Goal: Task Accomplishment & Management: Manage account settings

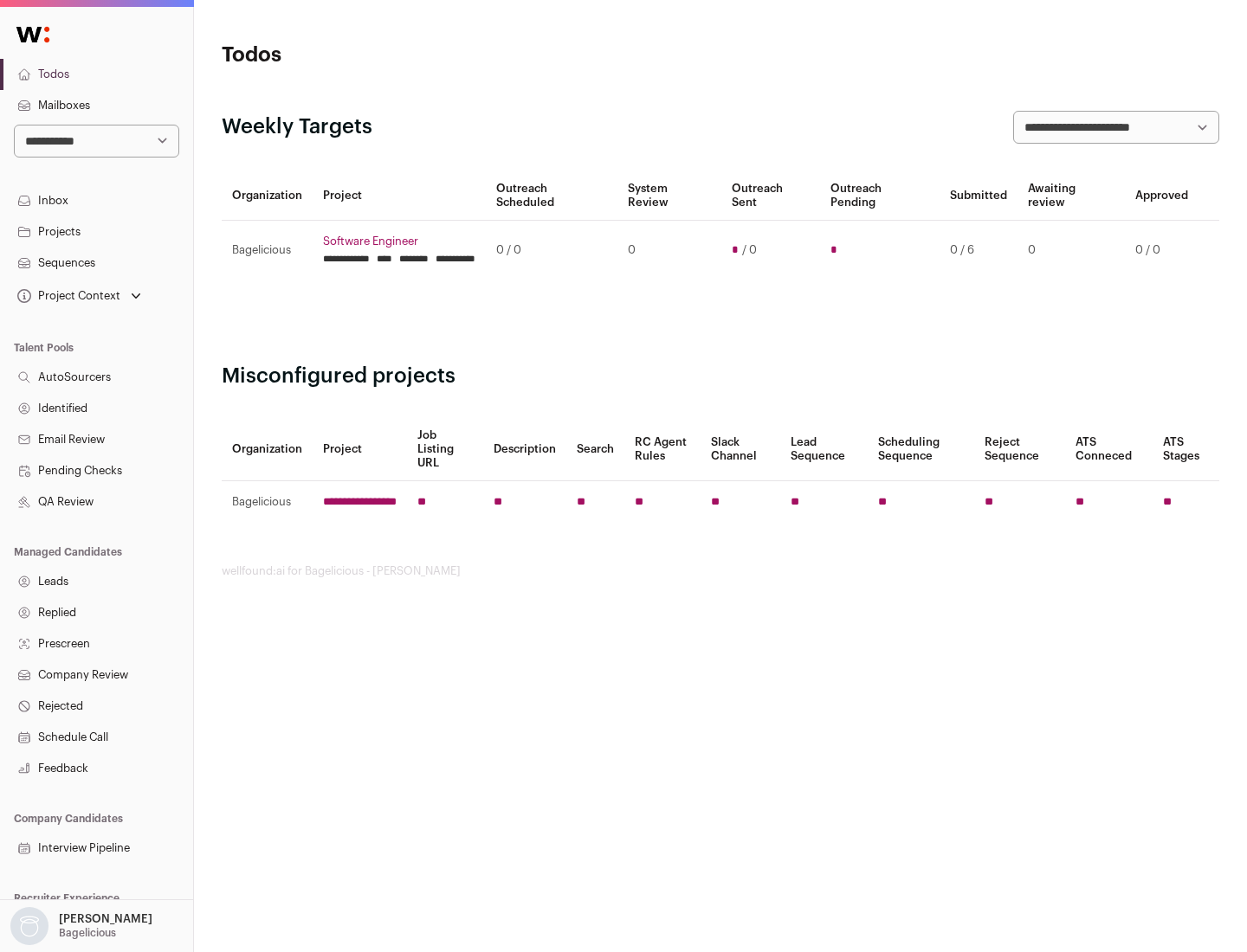
click at [96, 231] on link "Projects" at bounding box center [96, 231] width 193 height 31
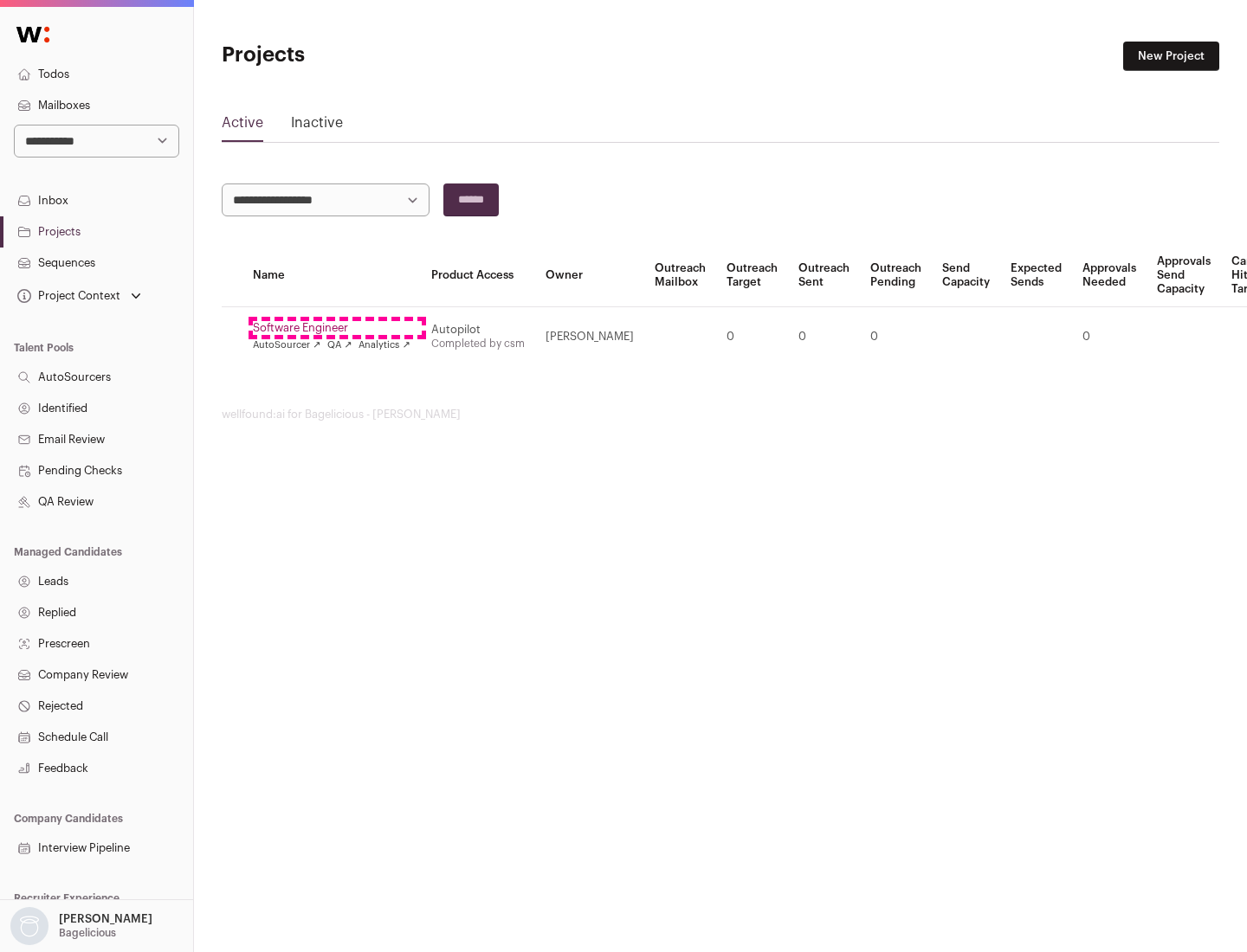
click at [337, 328] on link "Software Engineer" at bounding box center [331, 327] width 158 height 14
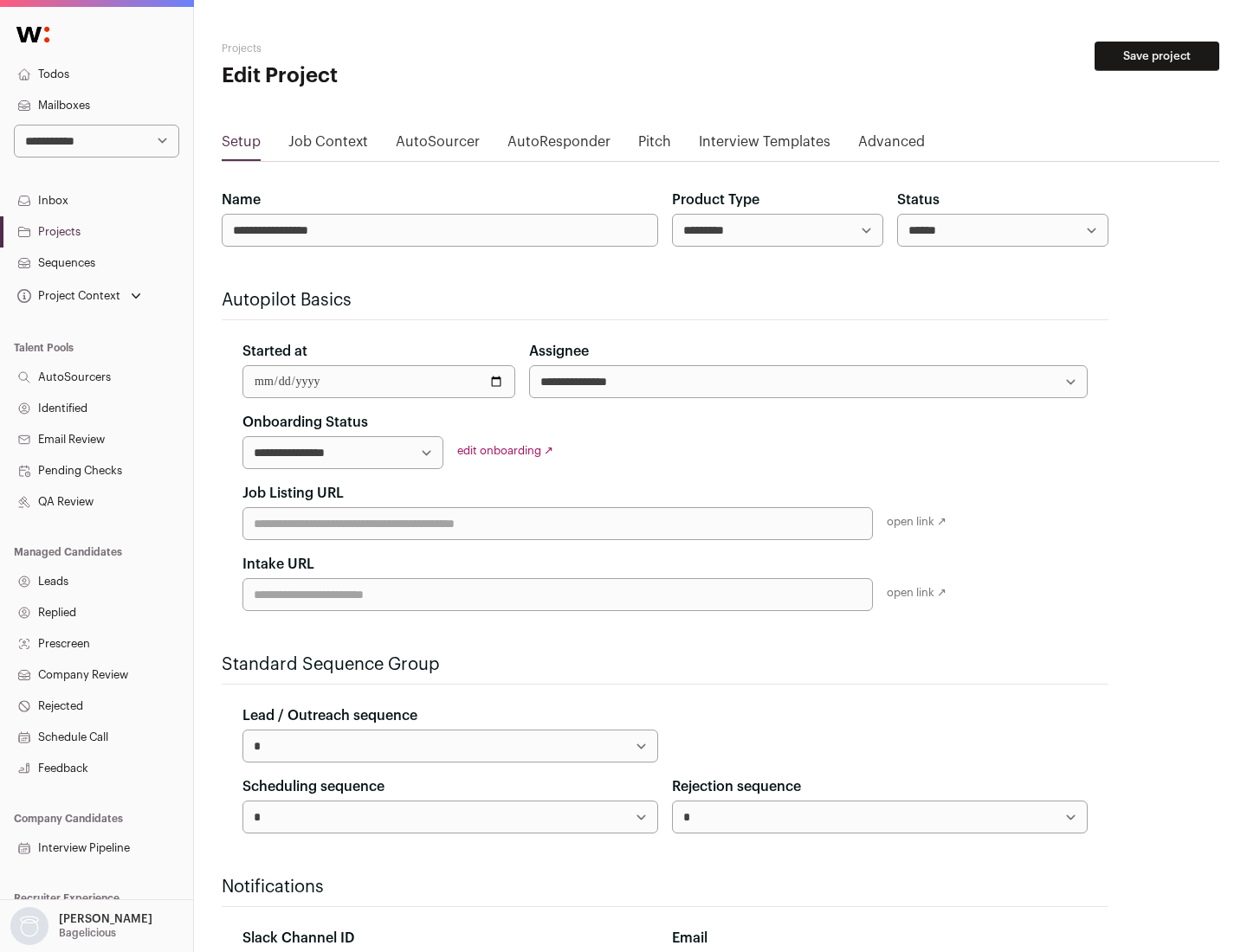
click at [1156, 57] on button "Save project" at bounding box center [1156, 56] width 125 height 29
